Goal: Transaction & Acquisition: Download file/media

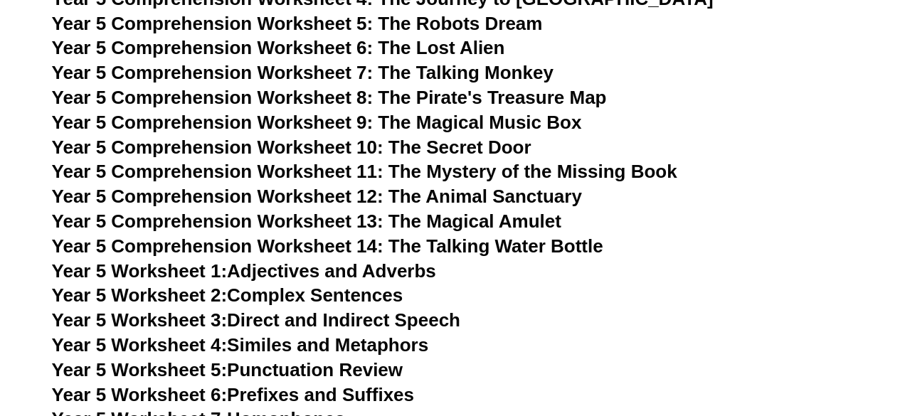
scroll to position [7163, 0]
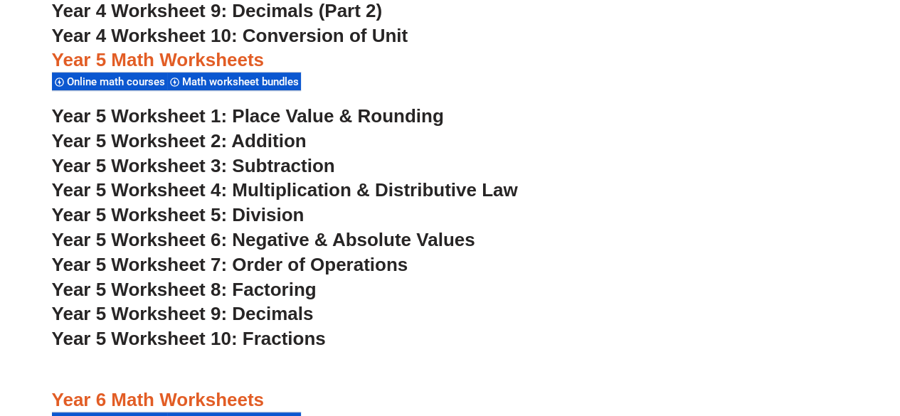
scroll to position [2877, 0]
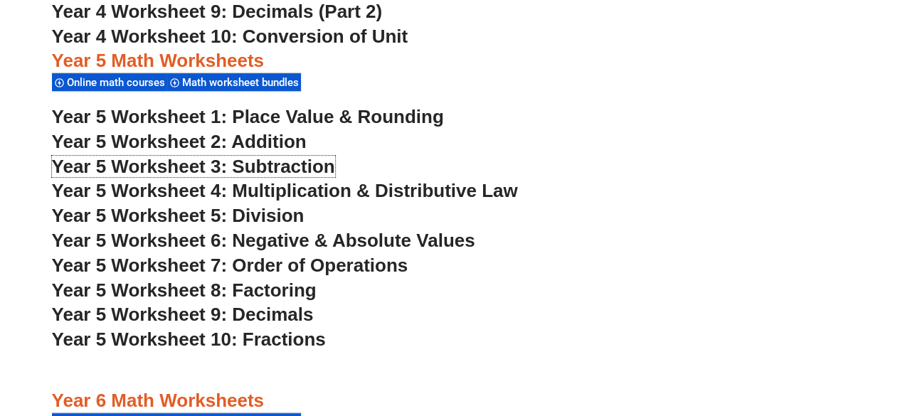
click at [182, 166] on span "Year 5 Worksheet 3: Subtraction" at bounding box center [193, 166] width 283 height 21
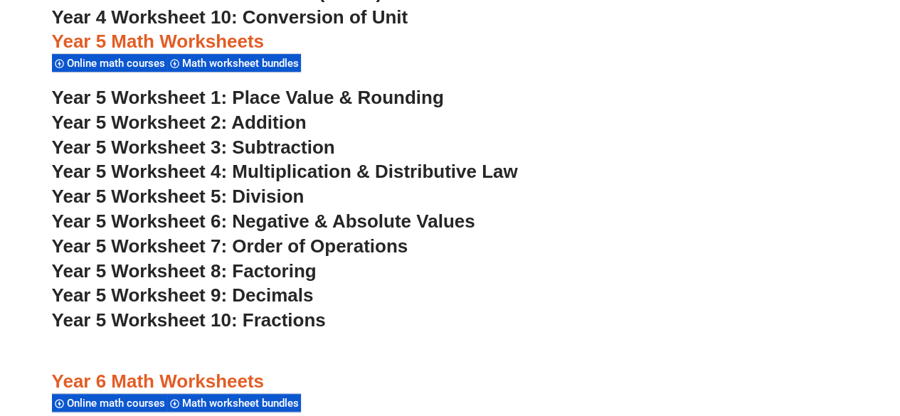
scroll to position [2897, 0]
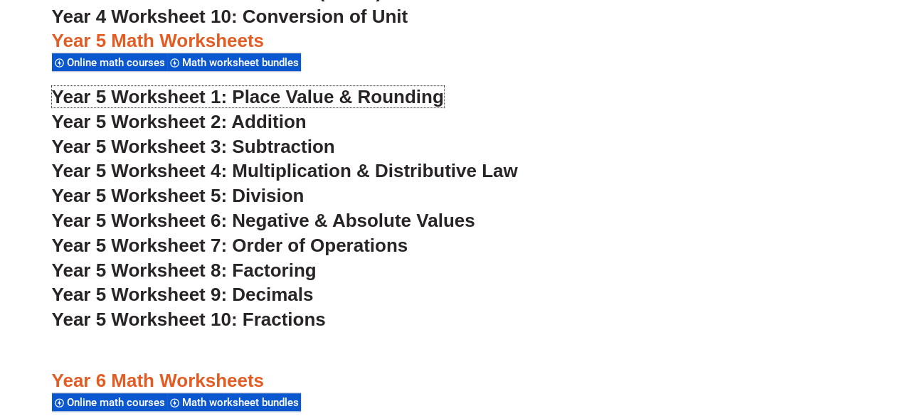
click at [153, 93] on span "Year 5 Worksheet 1: Place Value & Rounding" at bounding box center [248, 96] width 392 height 21
click at [186, 196] on span "Year 5 Worksheet 5: Division" at bounding box center [178, 195] width 253 height 21
click at [158, 322] on span "Year 5 Worksheet 10: Fractions" at bounding box center [189, 319] width 274 height 21
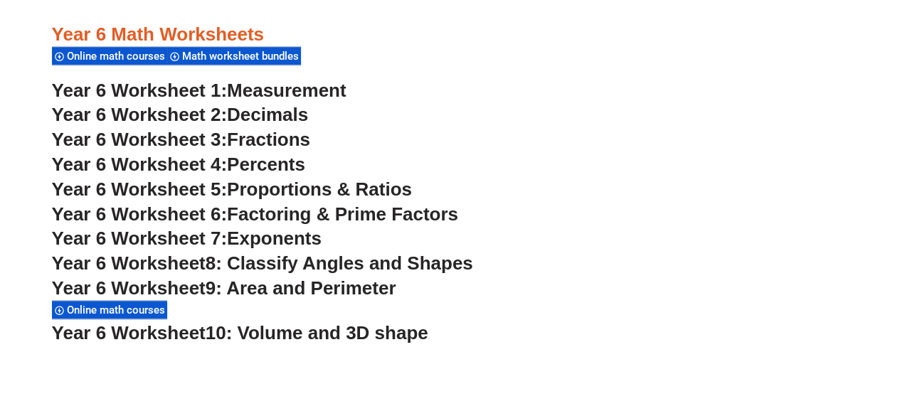
scroll to position [3243, 0]
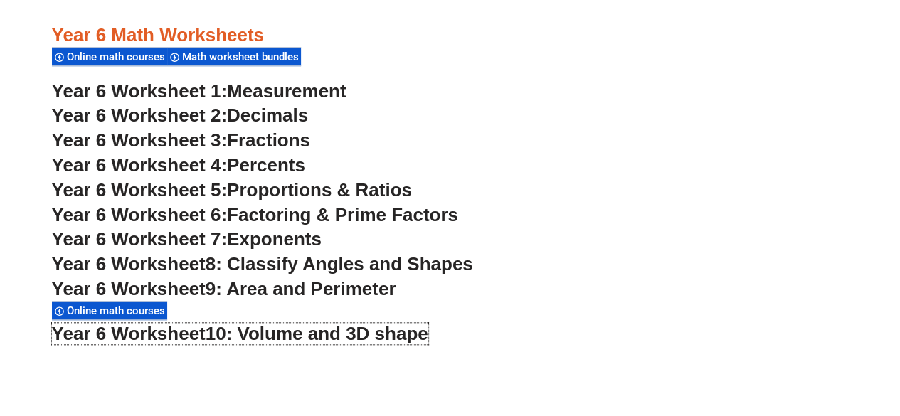
click at [214, 331] on span "10: Volume and 3D shape" at bounding box center [317, 333] width 223 height 21
click at [176, 113] on span "Year 6 Worksheet 2:" at bounding box center [140, 115] width 176 height 21
